Goal: Task Accomplishment & Management: Manage account settings

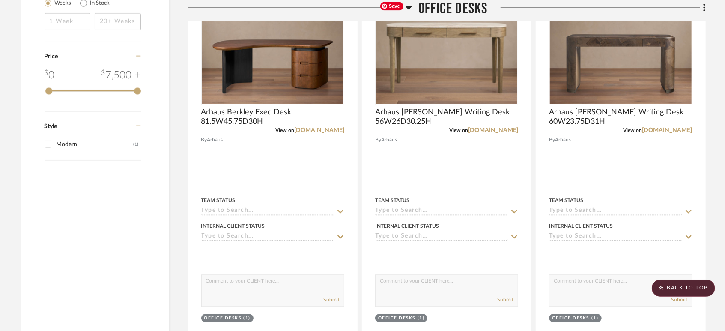
click at [432, 9] on span "Office Desks" at bounding box center [452, 9] width 69 height 18
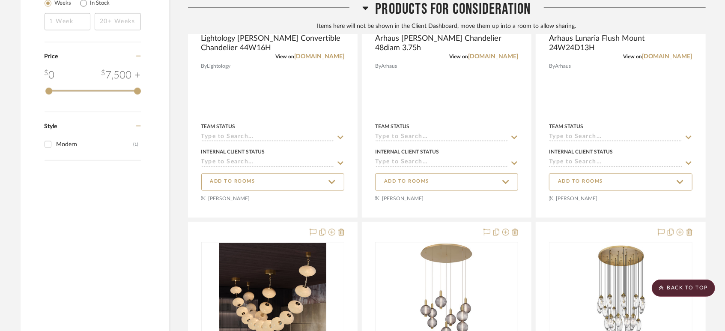
scroll to position [1285, 0]
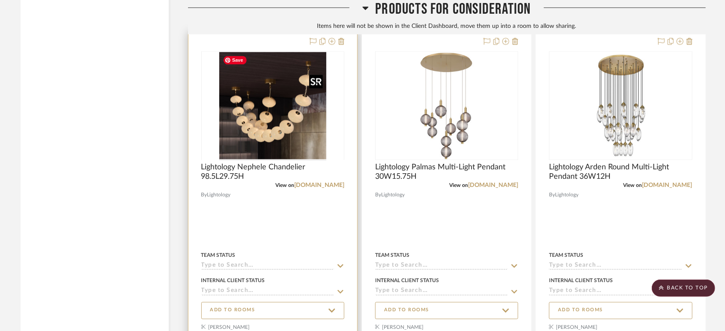
click at [298, 116] on div at bounding box center [272, 159] width 143 height 217
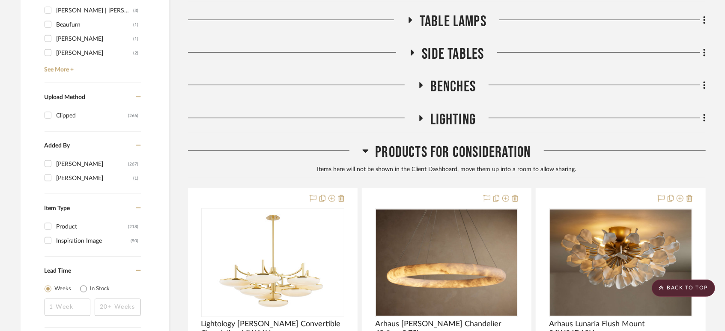
scroll to position [761, 0]
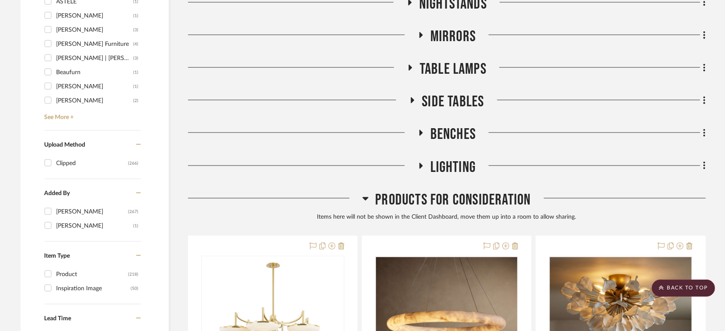
click at [436, 166] on span "Lighting" at bounding box center [453, 167] width 46 height 18
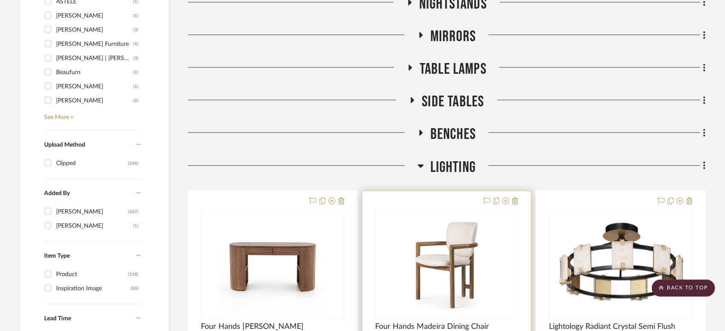
scroll to position [904, 0]
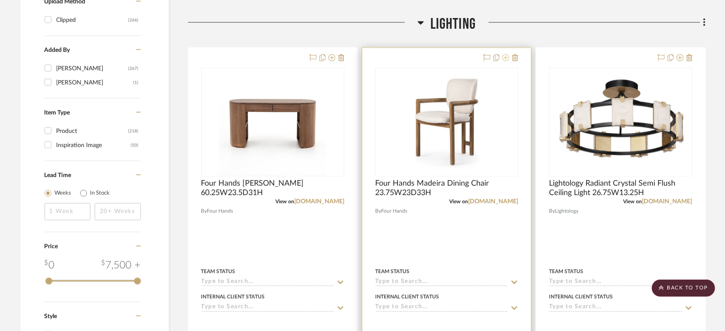
click at [506, 59] on icon at bounding box center [505, 57] width 7 height 7
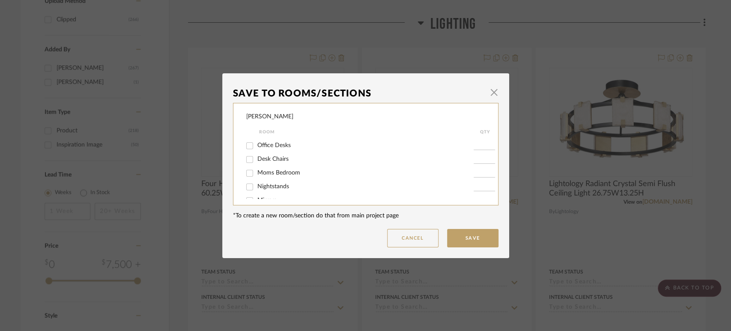
scroll to position [256, 0]
click at [265, 188] on span "Lighting" at bounding box center [267, 189] width 21 height 6
click at [256, 188] on input "Lighting" at bounding box center [250, 189] width 14 height 14
checkbox input "false"
click at [452, 234] on button "Save" at bounding box center [472, 238] width 51 height 18
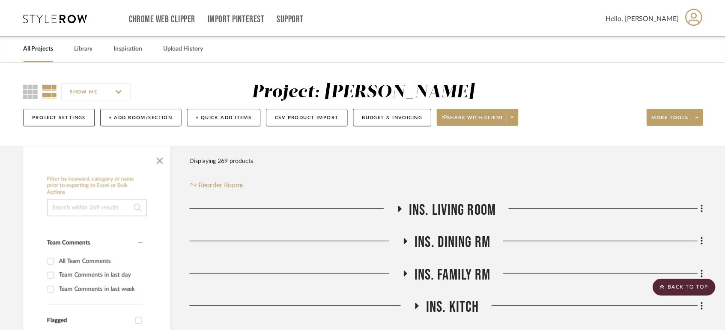
scroll to position [904, 0]
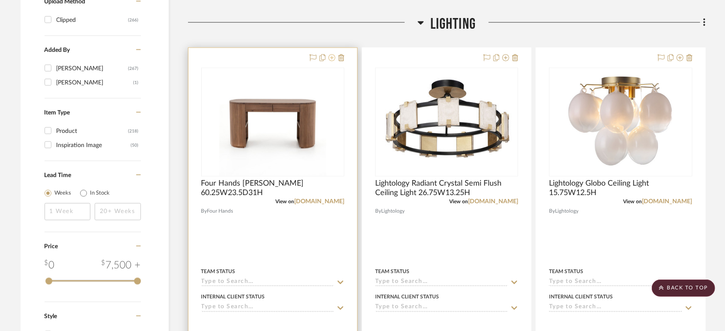
click at [331, 59] on icon at bounding box center [331, 57] width 7 height 7
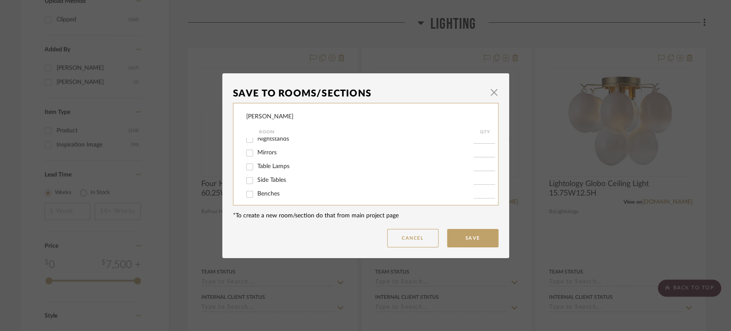
scroll to position [256, 0]
click at [252, 186] on input "Lighting" at bounding box center [250, 189] width 14 height 14
checkbox input "false"
click at [473, 234] on button "Save" at bounding box center [472, 238] width 51 height 18
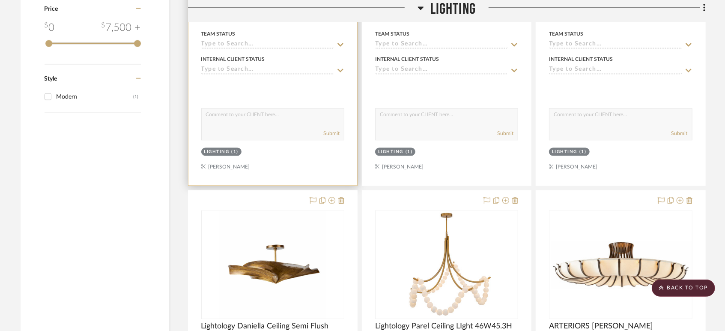
scroll to position [1237, 0]
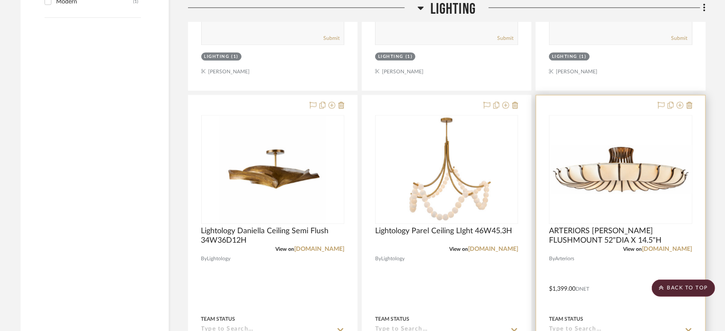
click at [615, 188] on img "0" at bounding box center [621, 169] width 142 height 48
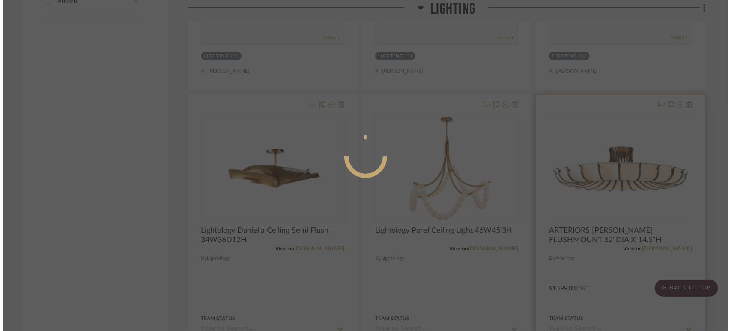
scroll to position [0, 0]
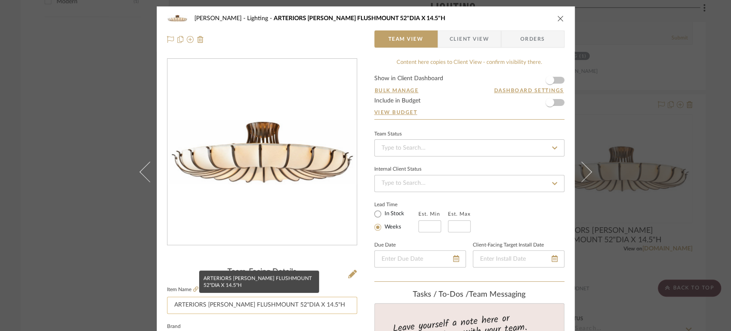
click at [280, 307] on input "ARTERIORS [PERSON_NAME] FLUSHMOUNT 52"DIA X 14.5"H" at bounding box center [262, 304] width 190 height 17
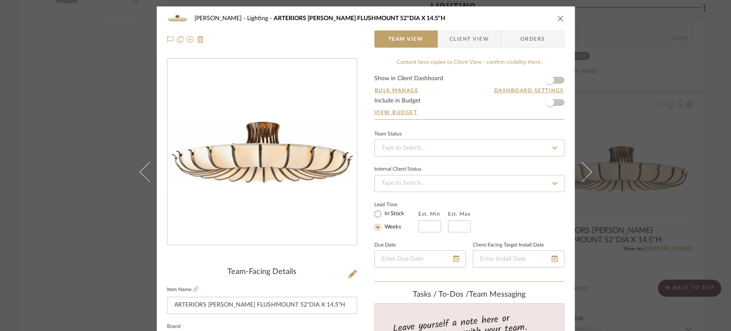
click at [557, 18] on icon "close" at bounding box center [560, 18] width 7 height 7
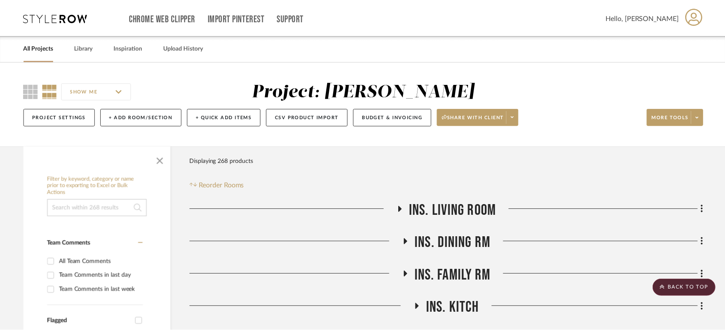
scroll to position [1237, 0]
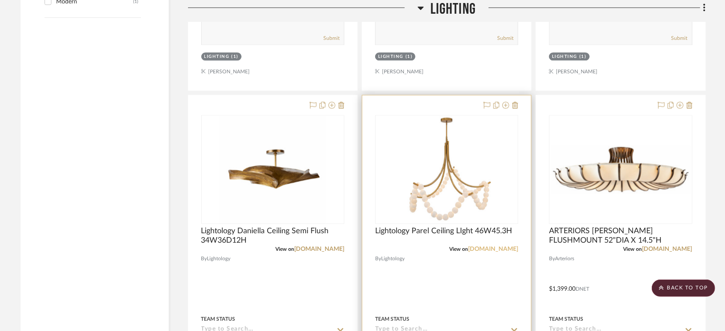
click at [490, 247] on link "[DOMAIN_NAME]" at bounding box center [493, 249] width 50 height 6
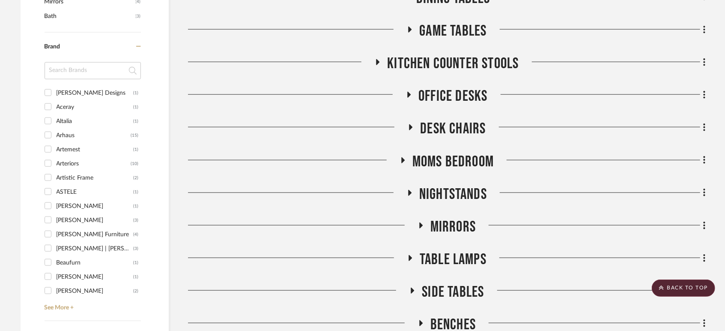
scroll to position [666, 0]
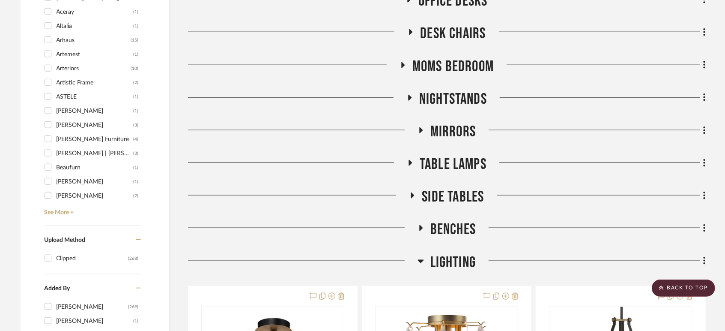
click at [442, 196] on span "Side Tables" at bounding box center [453, 197] width 62 height 18
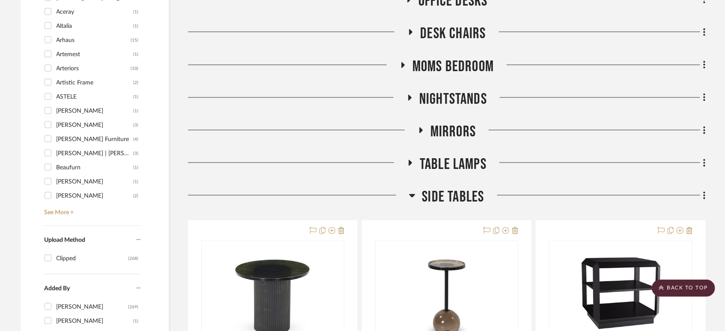
scroll to position [808, 0]
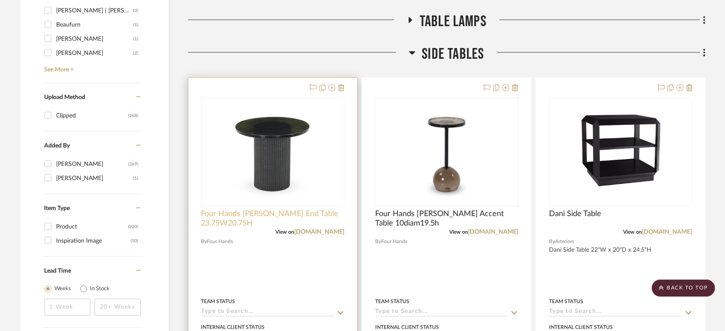
click at [266, 210] on span "Four Hands [PERSON_NAME] End Table 23.75W20.75H" at bounding box center [272, 218] width 143 height 19
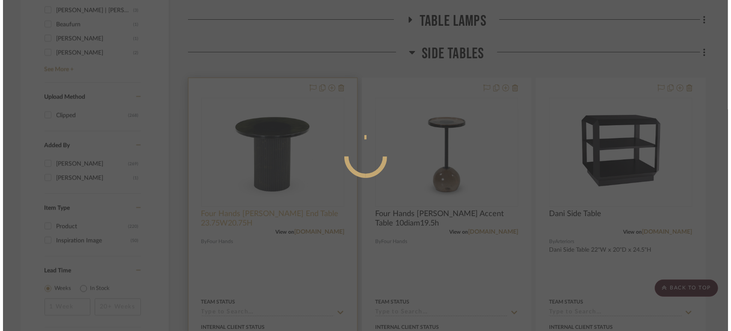
scroll to position [0, 0]
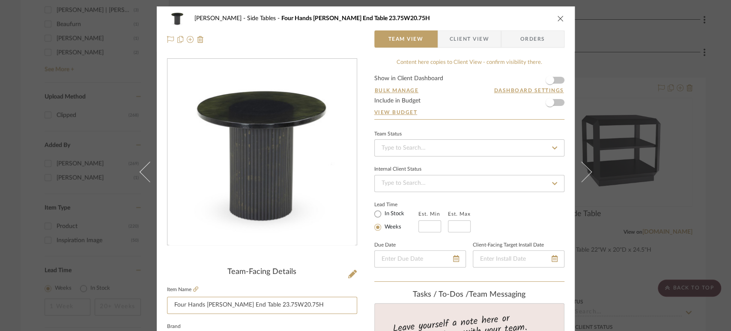
drag, startPoint x: 310, startPoint y: 301, endPoint x: 128, endPoint y: 309, distance: 183.0
click at [128, 309] on div "[PERSON_NAME] Side Tables Four Hands [PERSON_NAME] End Table 23.75W20.75H Team …" at bounding box center [365, 165] width 731 height 331
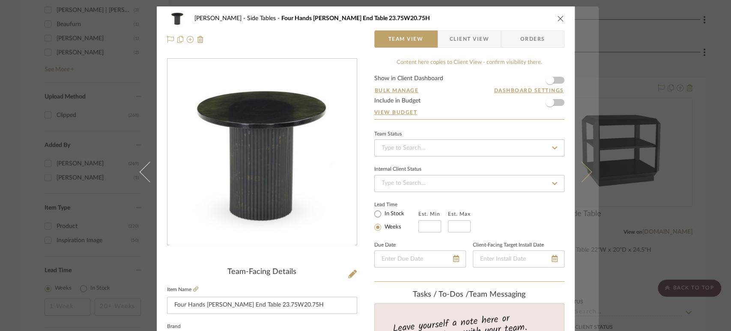
click at [583, 175] on icon at bounding box center [581, 171] width 21 height 21
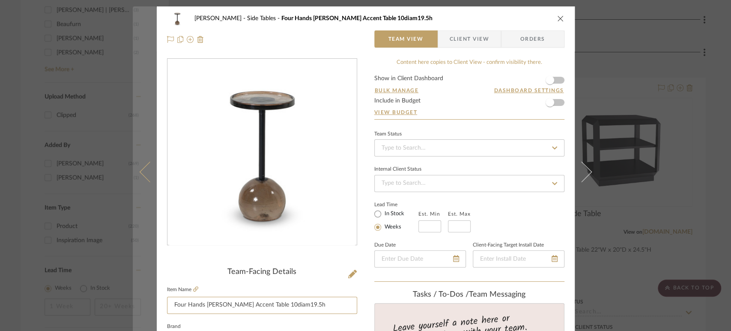
drag, startPoint x: 299, startPoint y: 309, endPoint x: 146, endPoint y: 306, distance: 153.3
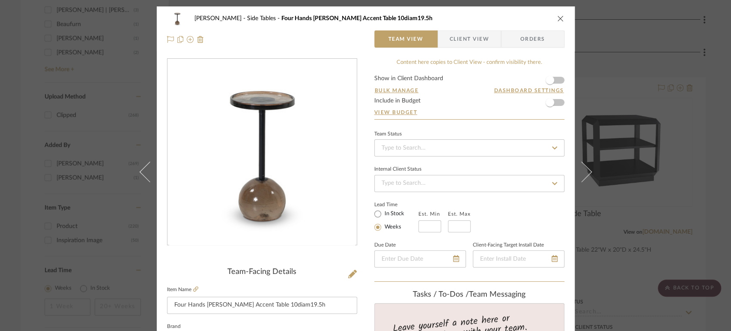
click at [557, 18] on icon "close" at bounding box center [560, 18] width 7 height 7
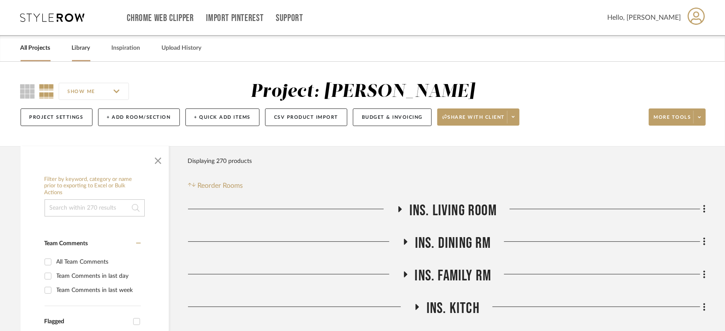
click at [79, 45] on link "Library" at bounding box center [81, 48] width 18 height 12
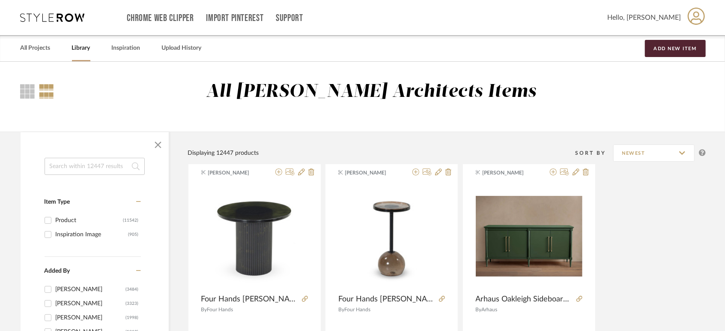
click at [80, 164] on input at bounding box center [95, 166] width 100 height 17
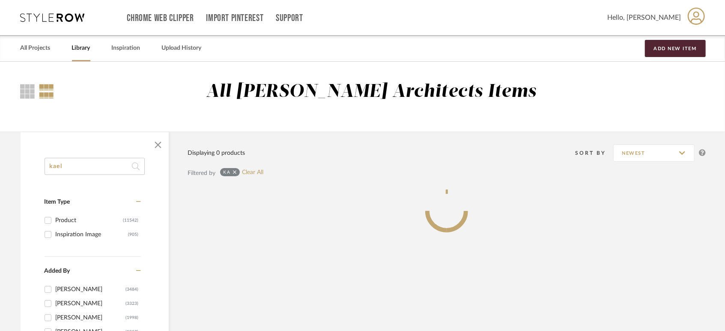
type input "kaela"
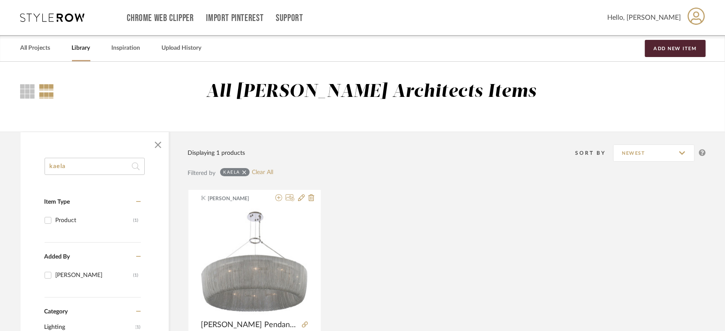
drag, startPoint x: 77, startPoint y: 167, endPoint x: 6, endPoint y: 161, distance: 71.3
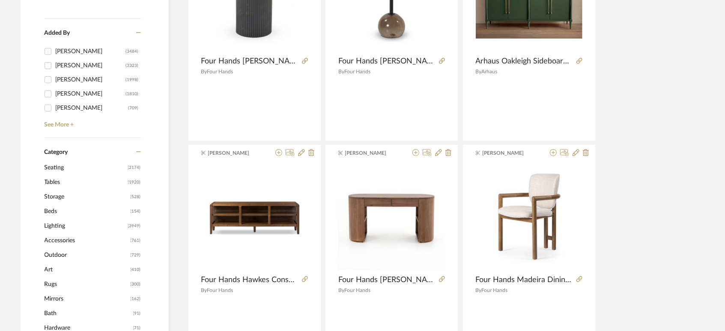
scroll to position [285, 0]
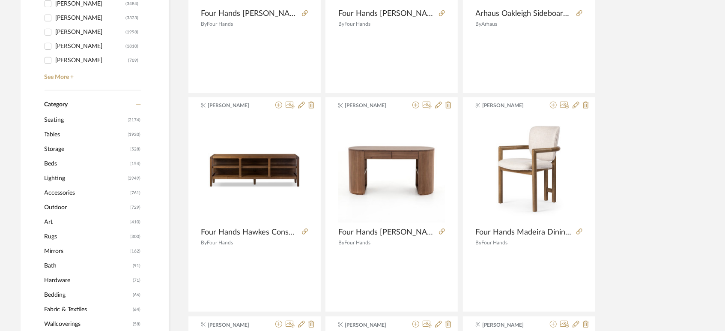
click at [57, 133] on span "Tables" at bounding box center [85, 134] width 81 height 15
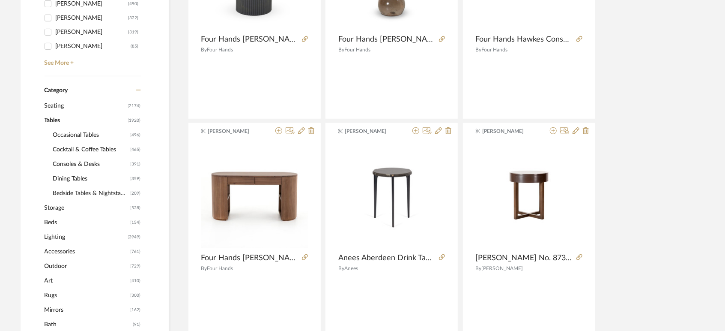
scroll to position [284, 0]
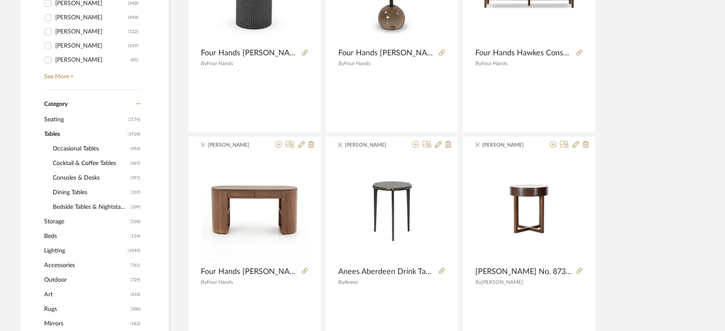
click at [82, 146] on span "Occasional Tables" at bounding box center [90, 148] width 75 height 15
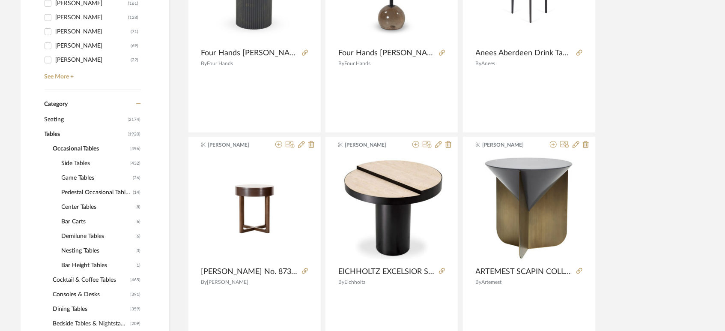
click at [78, 161] on span "Side Tables" at bounding box center [95, 163] width 67 height 15
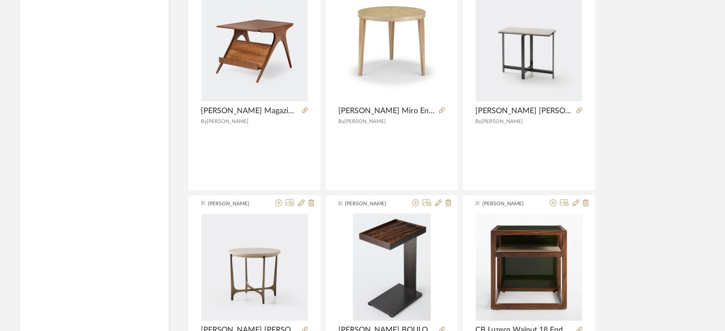
scroll to position [1854, 0]
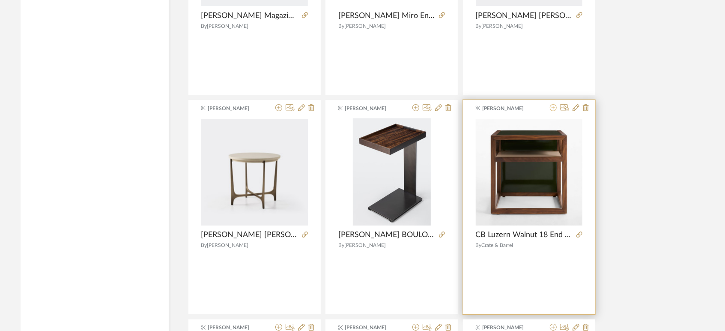
click at [552, 106] on icon at bounding box center [553, 107] width 7 height 7
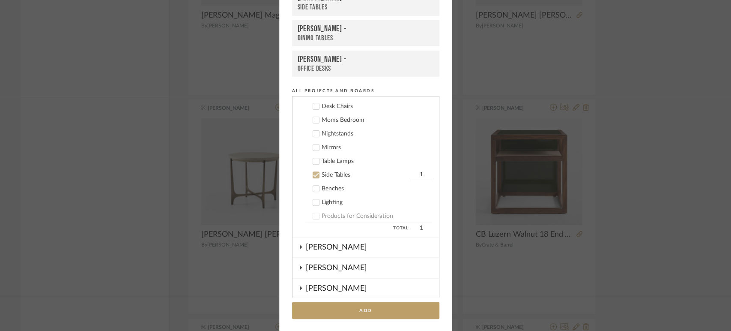
scroll to position [333, 0]
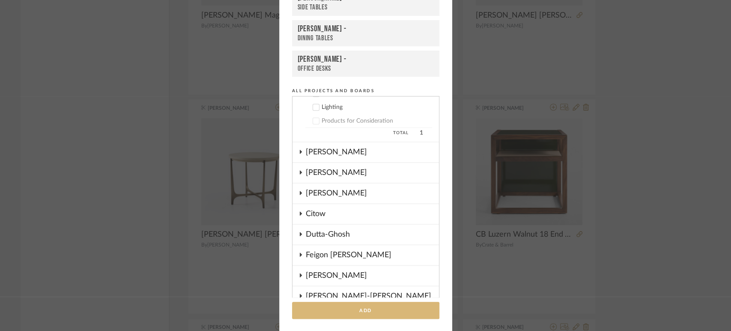
click at [365, 313] on button "Add" at bounding box center [365, 310] width 147 height 18
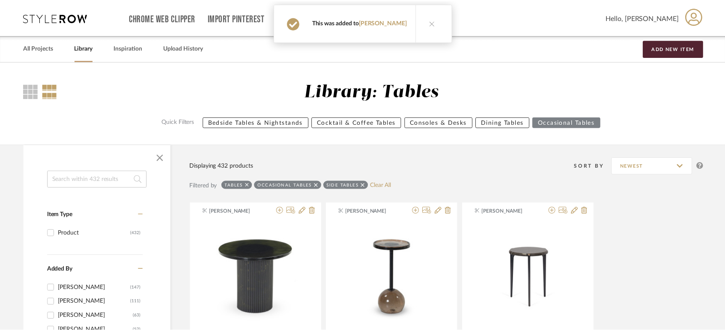
scroll to position [1854, 0]
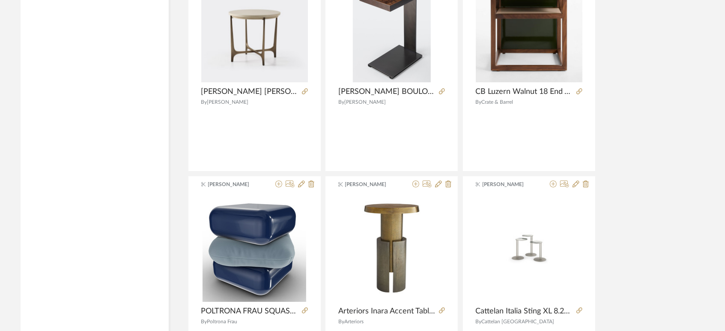
scroll to position [2045, 0]
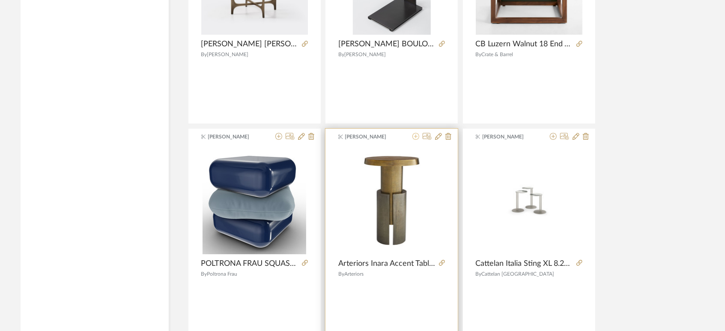
click at [414, 135] on icon at bounding box center [415, 136] width 7 height 7
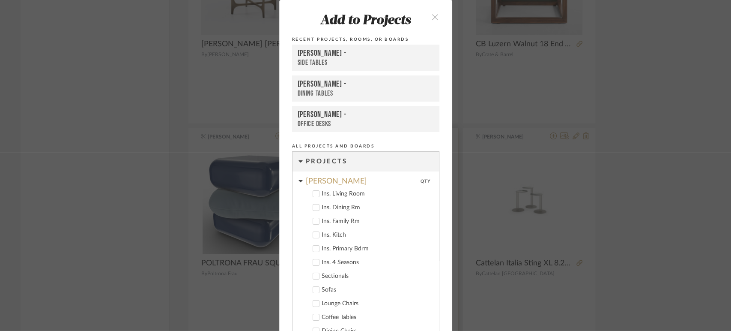
scroll to position [308, 0]
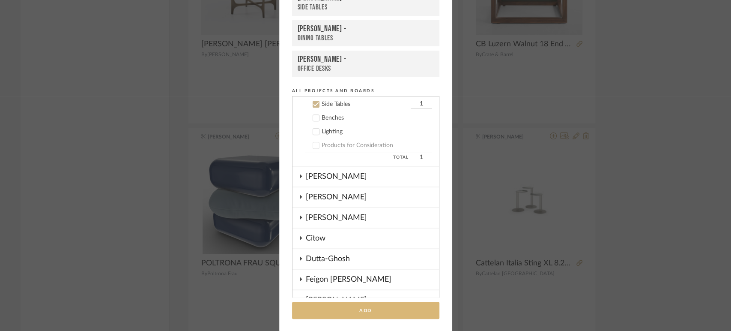
click at [338, 312] on button "Add" at bounding box center [365, 310] width 147 height 18
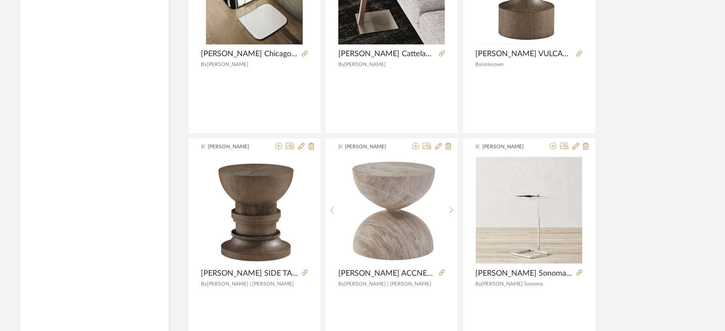
scroll to position [2585, 0]
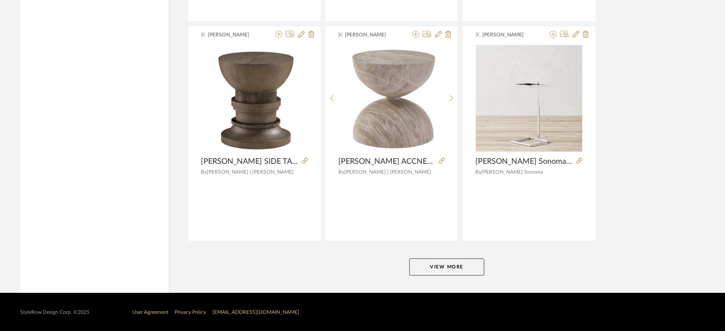
click at [459, 266] on button "View More" at bounding box center [446, 266] width 75 height 17
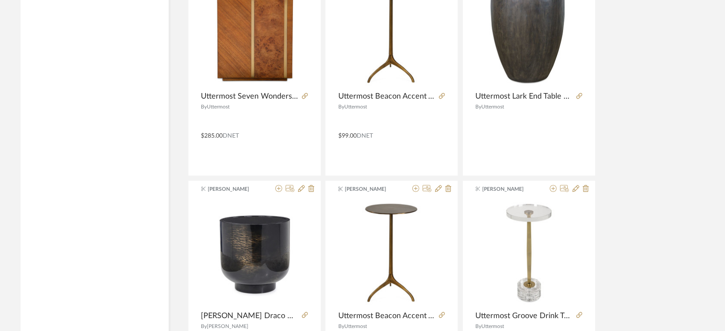
scroll to position [5154, 0]
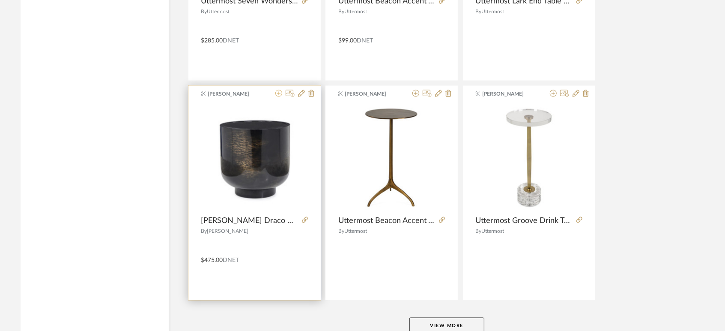
click at [279, 90] on icon at bounding box center [278, 93] width 7 height 7
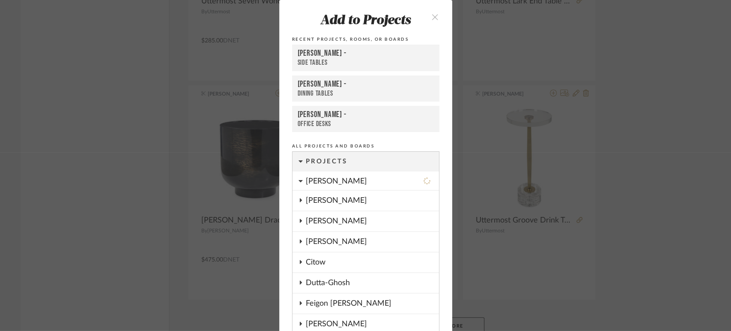
scroll to position [0, 0]
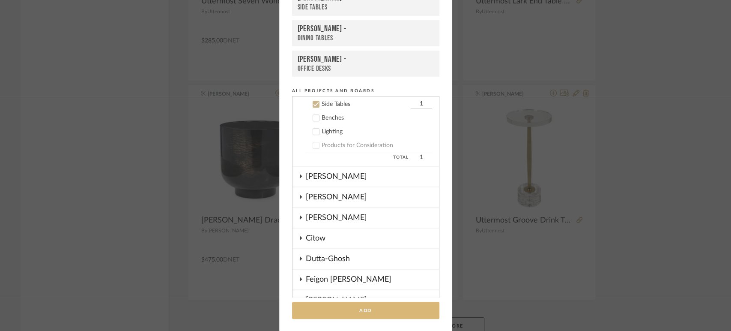
click at [392, 308] on button "Add" at bounding box center [365, 310] width 147 height 18
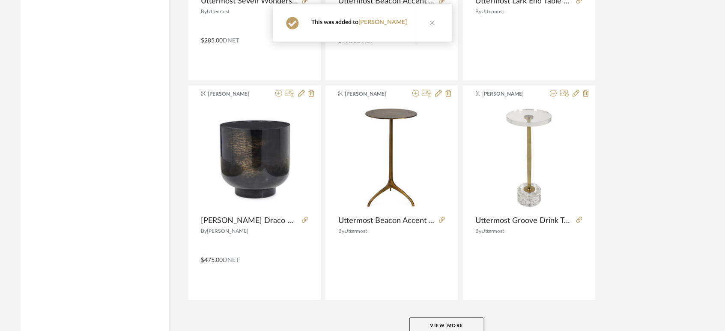
click at [467, 318] on button "View More" at bounding box center [446, 325] width 75 height 17
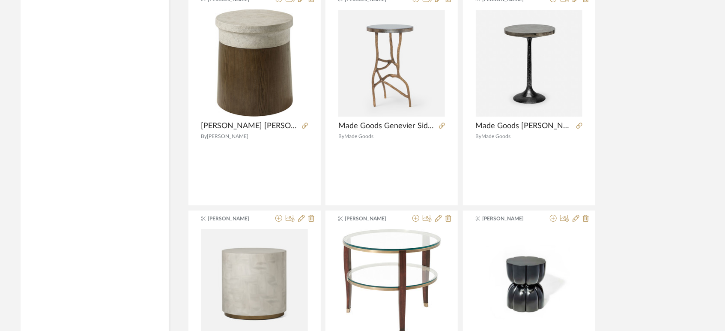
scroll to position [6296, 0]
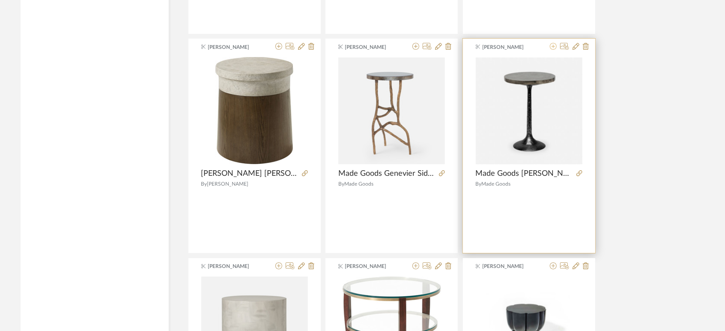
click at [551, 44] on icon at bounding box center [553, 46] width 7 height 7
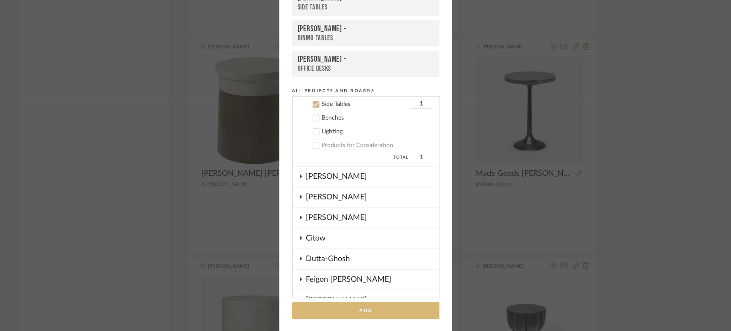
click at [358, 304] on button "Add" at bounding box center [365, 310] width 147 height 18
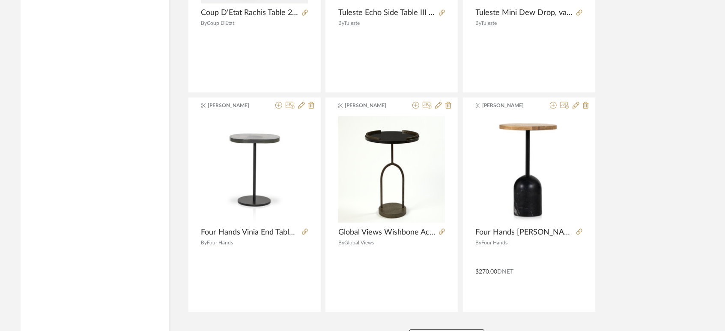
scroll to position [7818, 0]
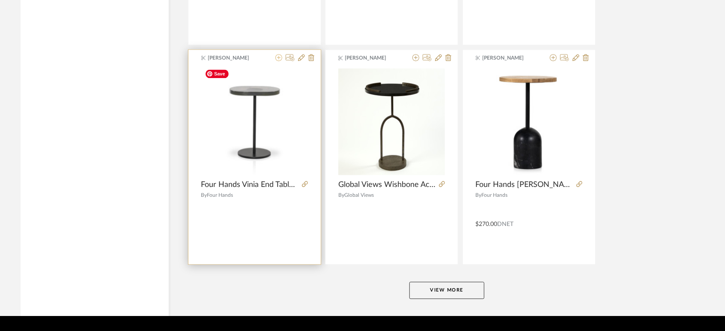
click at [277, 54] on icon at bounding box center [278, 57] width 7 height 7
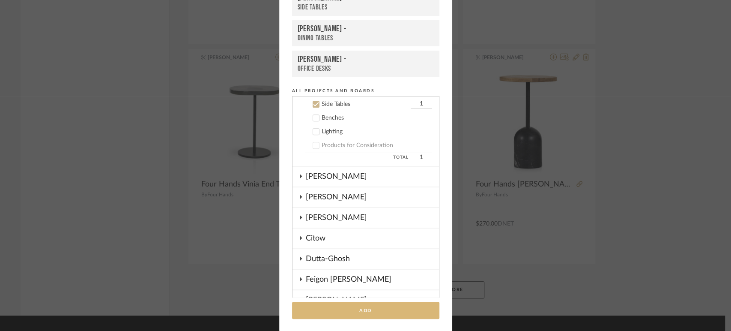
click at [387, 311] on button "Add" at bounding box center [365, 310] width 147 height 18
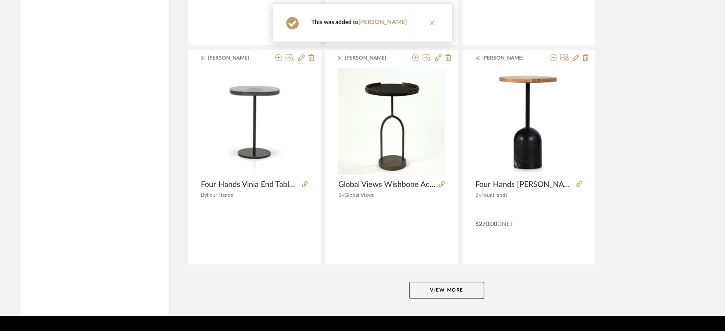
click at [437, 283] on button "View More" at bounding box center [446, 289] width 75 height 17
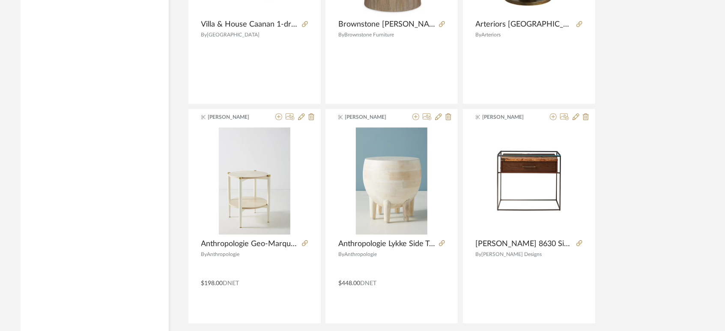
scroll to position [10465, 0]
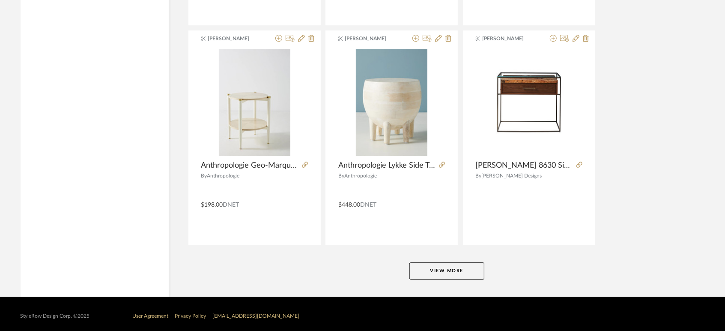
click at [448, 267] on button "View More" at bounding box center [446, 270] width 75 height 17
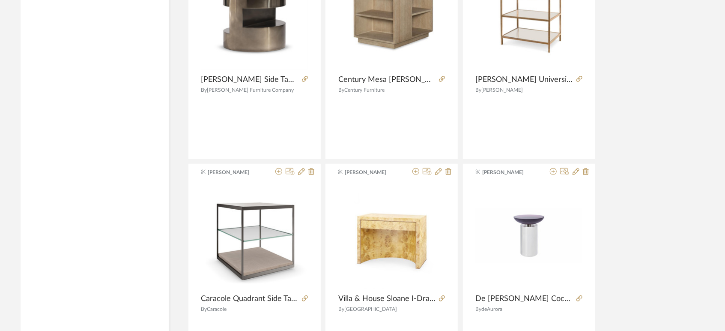
scroll to position [11084, 0]
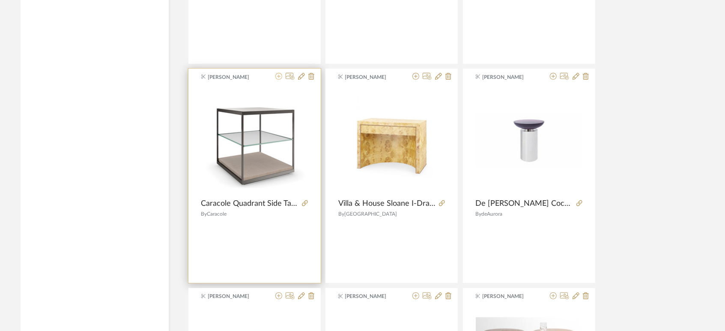
click at [280, 73] on icon at bounding box center [278, 76] width 7 height 7
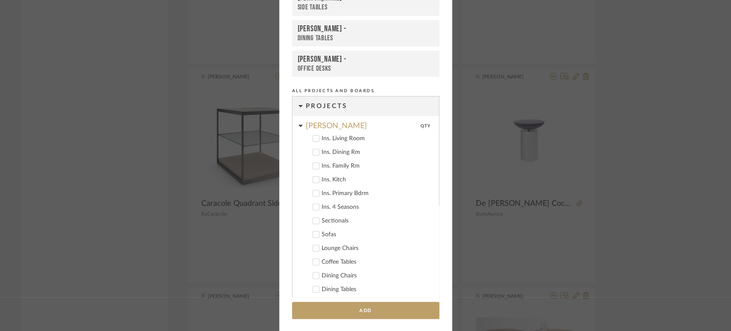
scroll to position [308, 0]
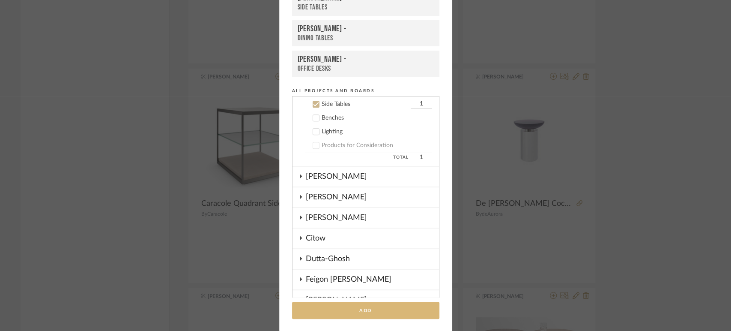
click at [370, 307] on button "Add" at bounding box center [365, 310] width 147 height 18
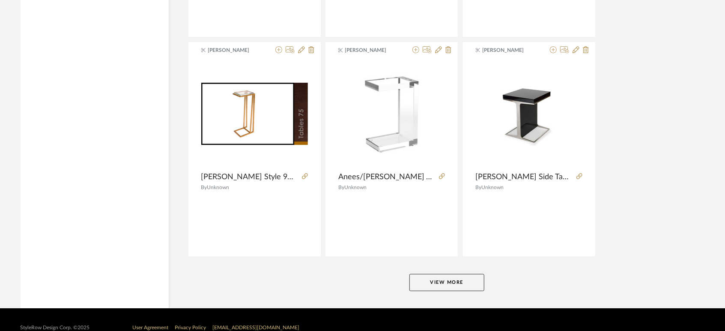
scroll to position [13093, 0]
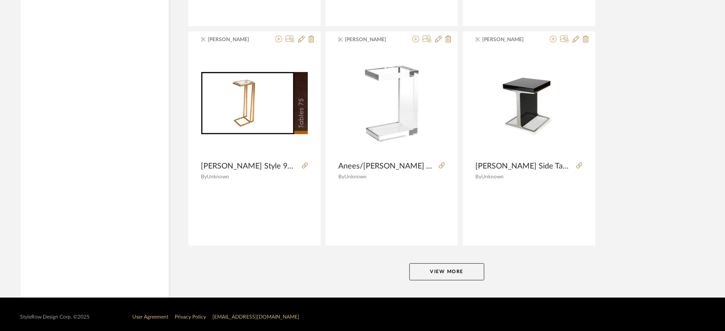
click at [441, 270] on button "View More" at bounding box center [446, 271] width 75 height 17
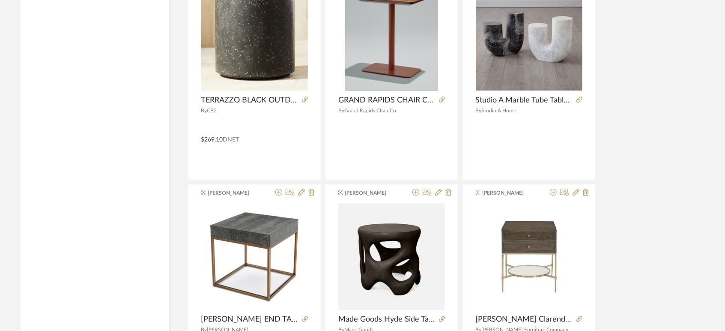
scroll to position [14615, 0]
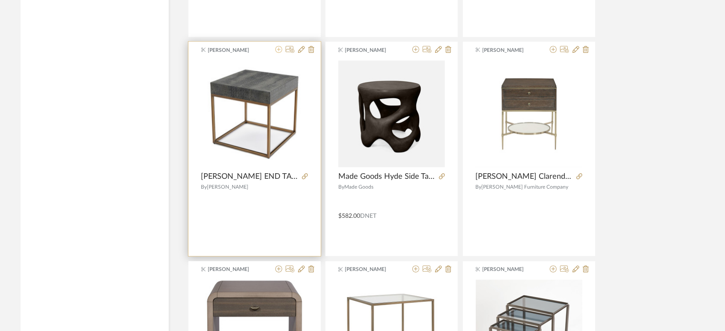
click at [277, 46] on icon at bounding box center [278, 49] width 7 height 7
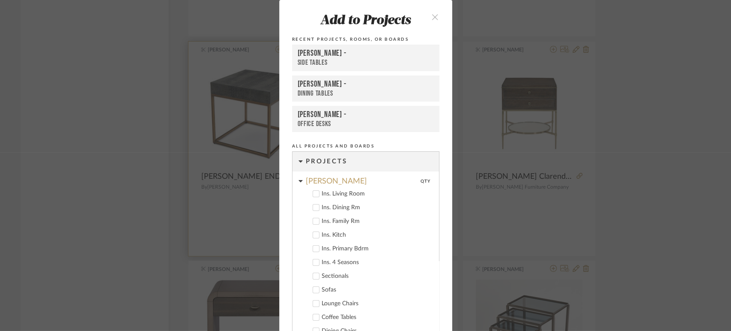
scroll to position [55, 0]
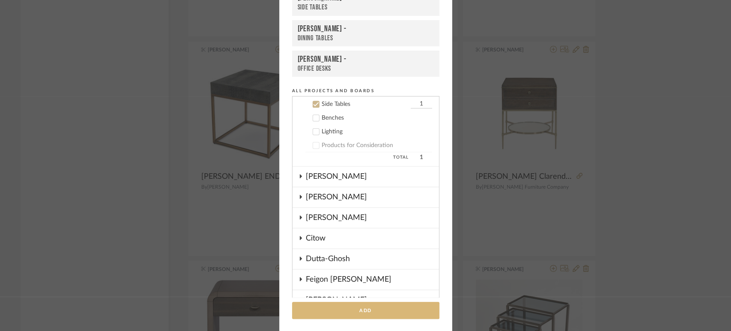
click at [382, 304] on button "Add" at bounding box center [365, 310] width 147 height 18
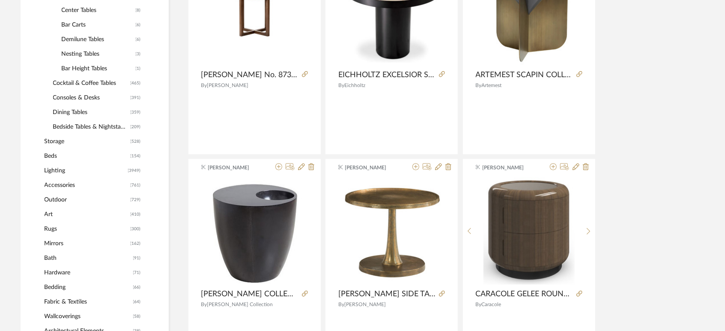
scroll to position [0, 0]
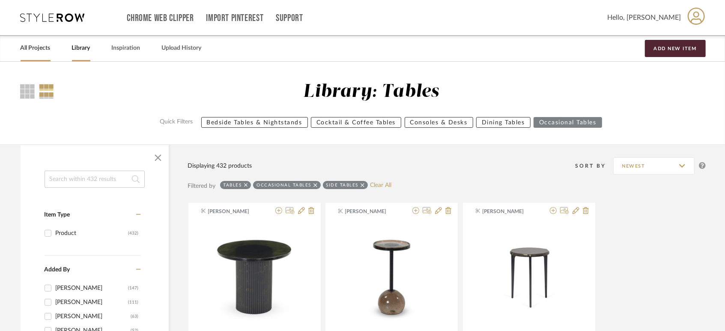
click at [38, 49] on link "All Projects" at bounding box center [36, 48] width 30 height 12
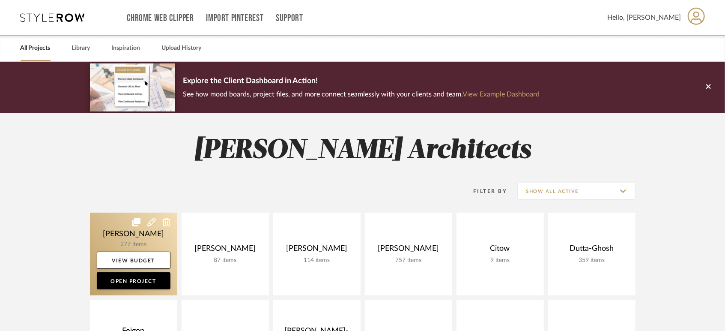
click at [107, 221] on link at bounding box center [133, 253] width 87 height 83
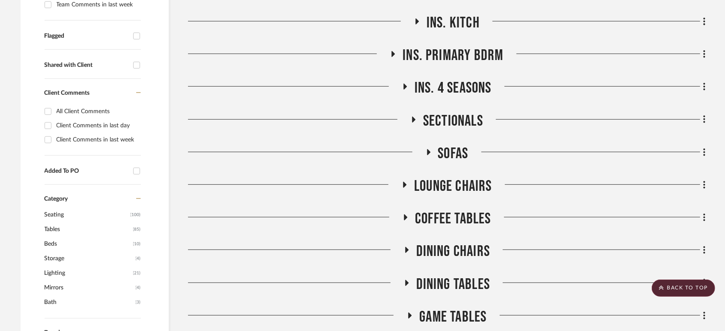
scroll to position [333, 0]
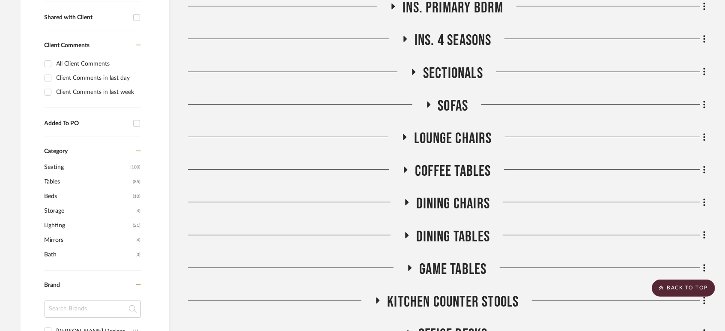
click at [438, 136] on span "Lounge Chairs" at bounding box center [453, 138] width 78 height 18
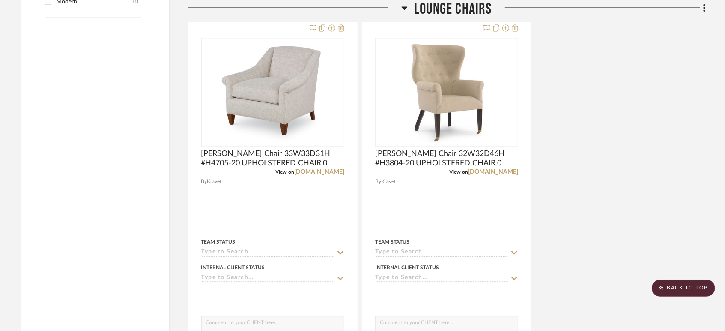
scroll to position [1427, 0]
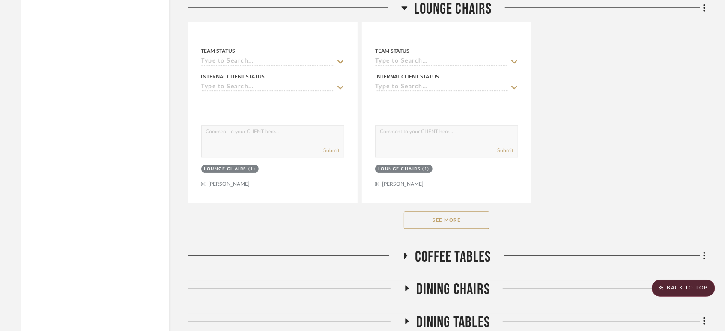
click at [442, 217] on button "See More" at bounding box center [447, 219] width 86 height 17
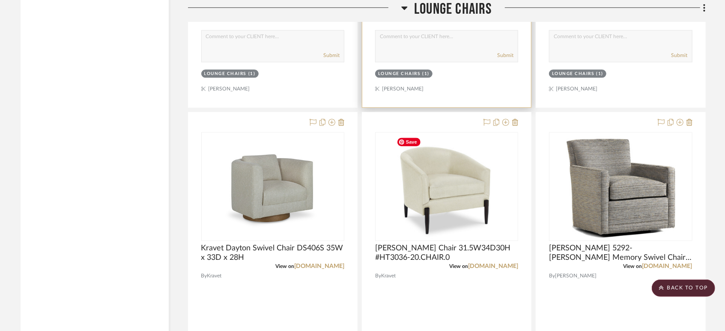
scroll to position [1570, 0]
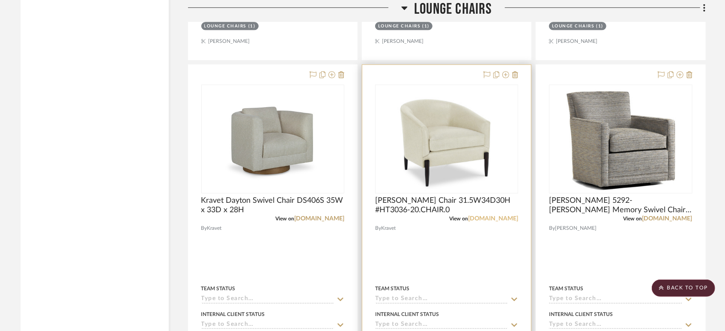
click at [498, 216] on link "[DOMAIN_NAME]" at bounding box center [493, 218] width 50 height 6
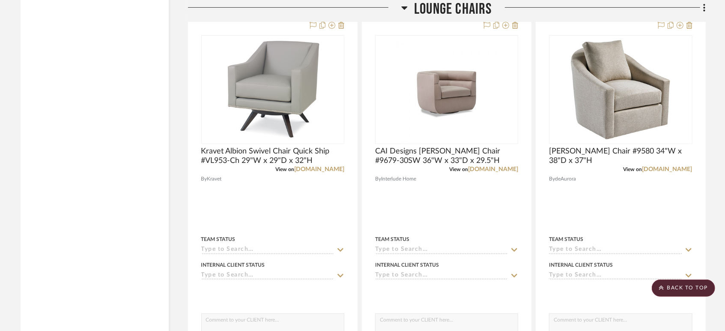
scroll to position [2141, 0]
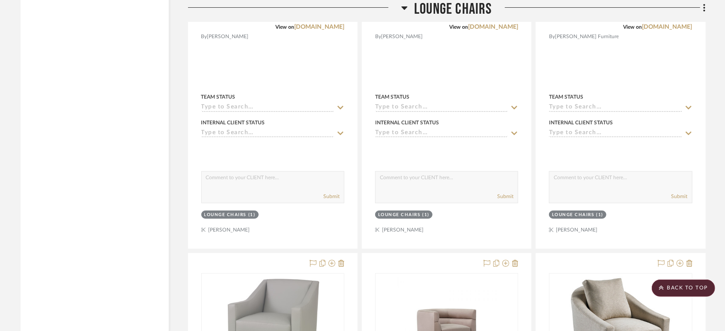
click at [438, 5] on span "Lounge Chairs" at bounding box center [453, 9] width 78 height 18
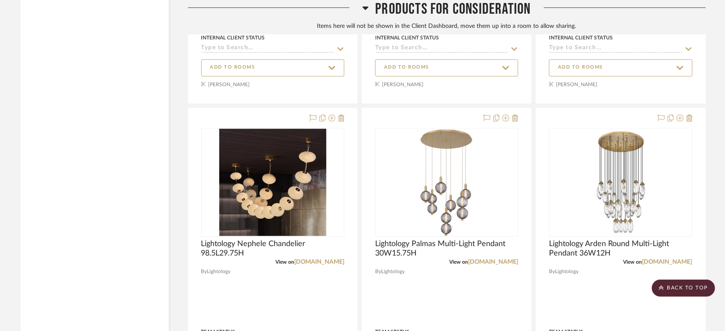
scroll to position [3616, 0]
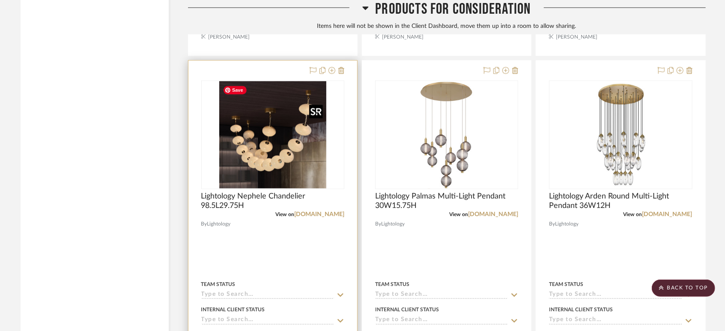
click at [0, 0] on img at bounding box center [0, 0] width 0 height 0
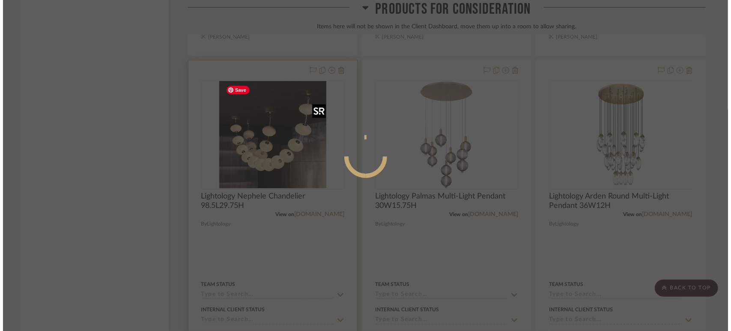
scroll to position [0, 0]
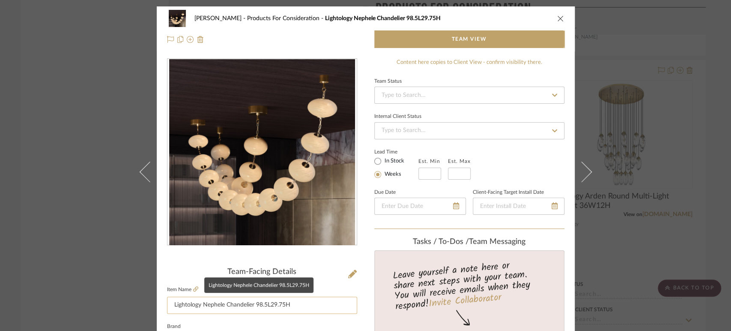
click at [293, 304] on input "Lightology Nephele Chandelier 98.5L29.75H" at bounding box center [262, 304] width 190 height 17
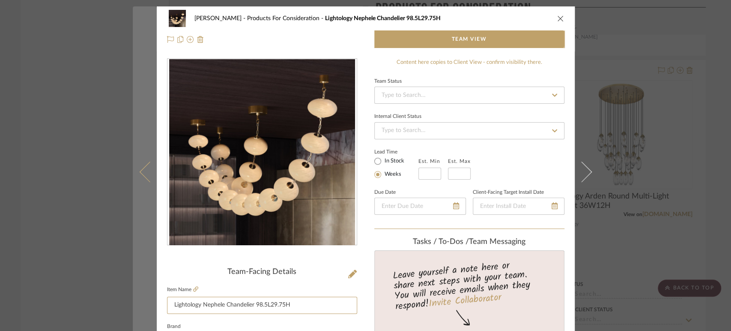
drag, startPoint x: 287, startPoint y: 304, endPoint x: 146, endPoint y: 300, distance: 141.8
click at [145, 300] on mat-dialog-content "[PERSON_NAME] Products For Consideration Lightology Nephele Chandelier 98.5L29.…" at bounding box center [366, 302] width 466 height 592
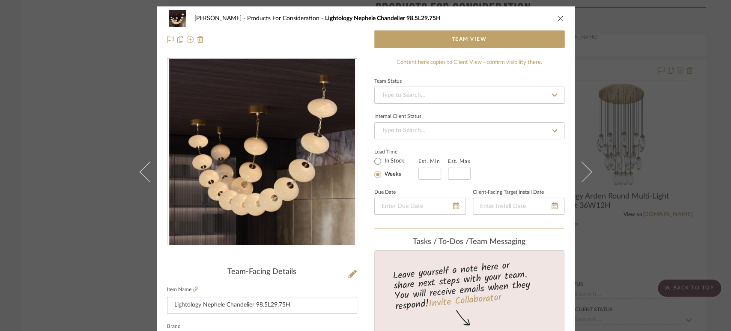
click at [557, 17] on icon "close" at bounding box center [560, 18] width 7 height 7
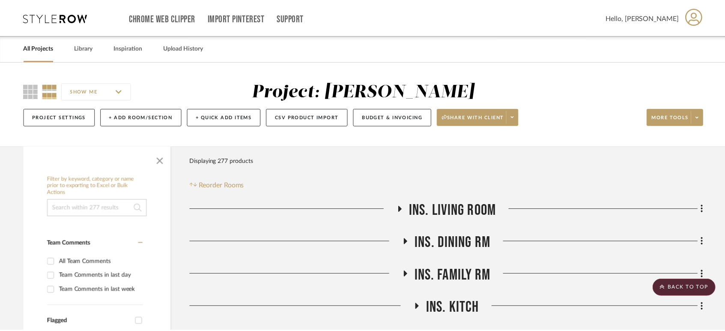
scroll to position [3616, 0]
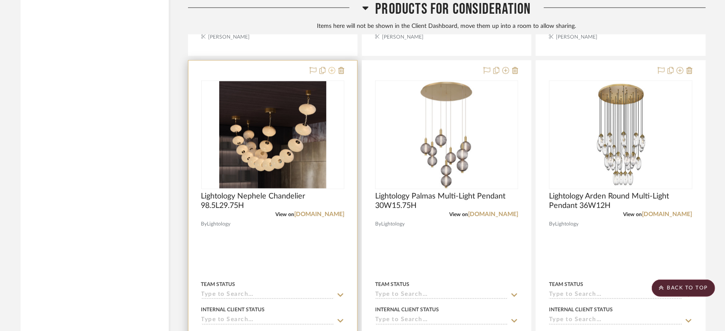
click at [331, 69] on icon at bounding box center [331, 70] width 7 height 7
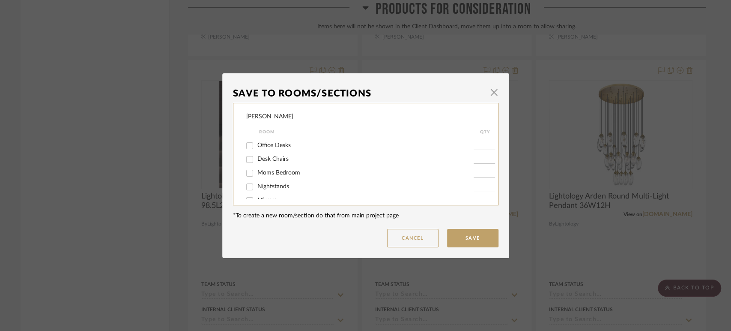
scroll to position [256, 0]
click at [268, 189] on span "Lighting" at bounding box center [267, 189] width 21 height 6
click at [256, 189] on input "Lighting" at bounding box center [250, 189] width 14 height 14
checkbox input "true"
type input "1"
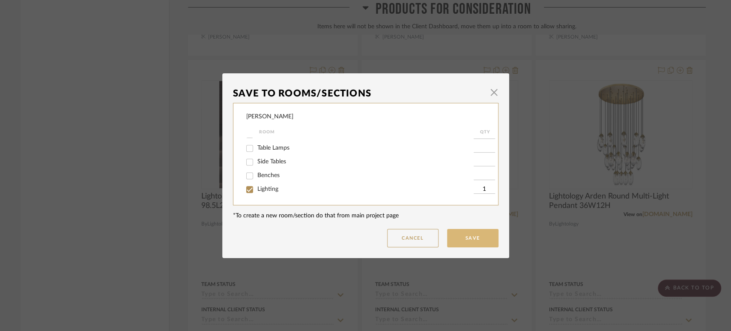
click at [465, 237] on button "Save" at bounding box center [472, 238] width 51 height 18
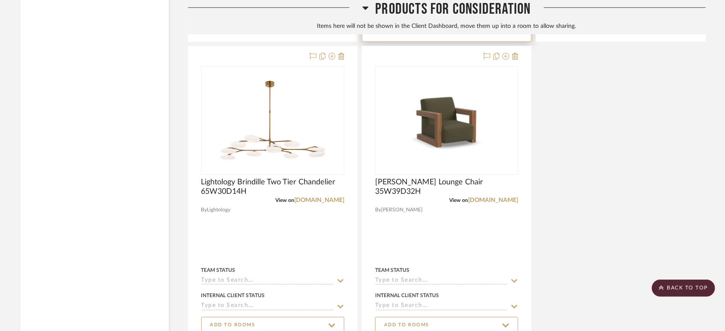
scroll to position [3901, 0]
